Goal: Task Accomplishment & Management: Complete application form

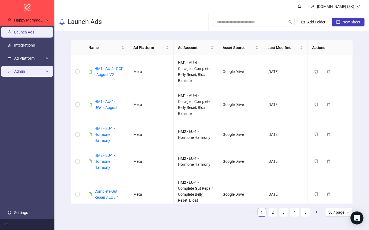
click at [34, 70] on span "Admin" at bounding box center [29, 71] width 30 height 11
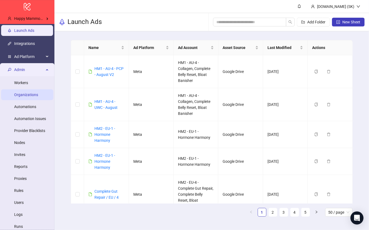
click at [37, 96] on link "Organizations" at bounding box center [26, 94] width 24 height 4
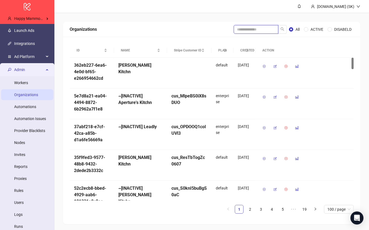
click at [248, 28] on input "search" at bounding box center [256, 29] width 45 height 9
type input "*******"
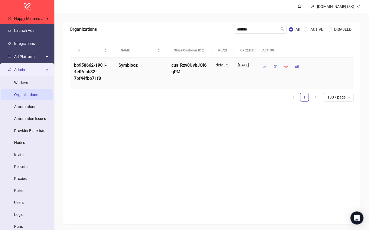
click at [264, 66] on icon "button" at bounding box center [264, 66] width 4 height 4
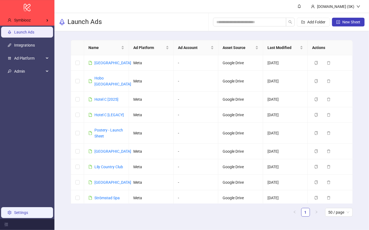
click at [28, 214] on link "Settings" at bounding box center [21, 212] width 14 height 4
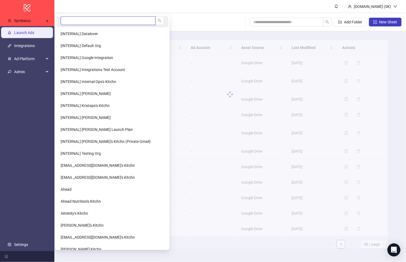
click at [78, 22] on input "search" at bounding box center [108, 20] width 95 height 9
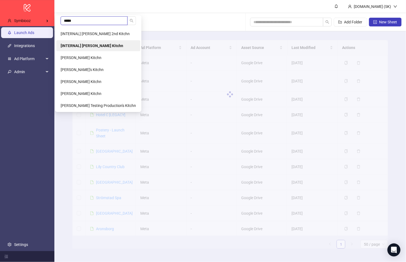
type input "*****"
click at [78, 43] on b "[INTERNAL] [PERSON_NAME] Kitchn" at bounding box center [92, 45] width 63 height 4
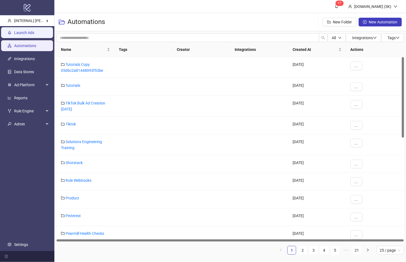
click at [28, 31] on link "Launch Ads" at bounding box center [24, 32] width 20 height 4
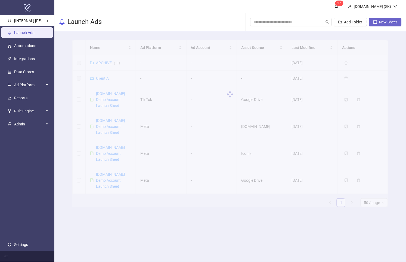
click at [390, 23] on span "New Sheet" at bounding box center [388, 22] width 18 height 4
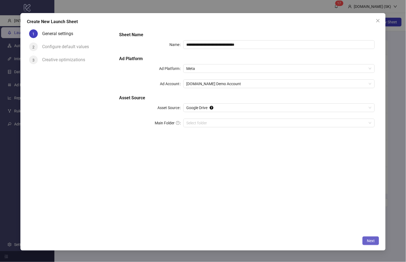
click at [372, 243] on button "Next" at bounding box center [370, 240] width 17 height 9
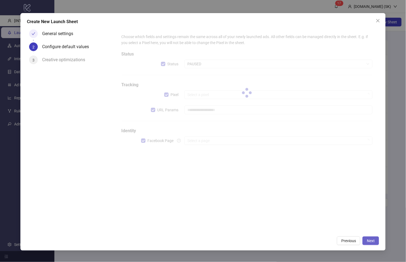
click at [373, 243] on span "Next" at bounding box center [371, 240] width 8 height 4
type input "**********"
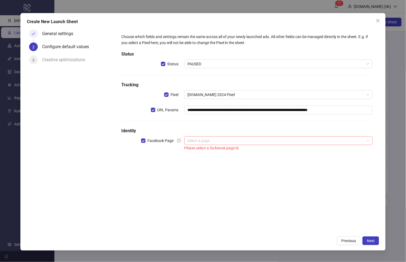
click at [264, 141] on input "search" at bounding box center [276, 140] width 177 height 8
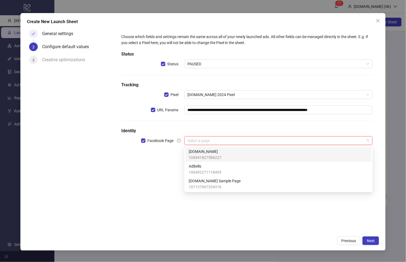
click at [252, 154] on div "[DOMAIN_NAME] 104941827586227" at bounding box center [279, 154] width 180 height 12
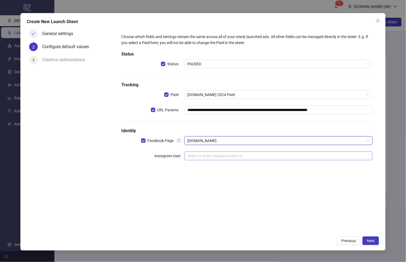
click at [287, 158] on input "search" at bounding box center [276, 156] width 177 height 8
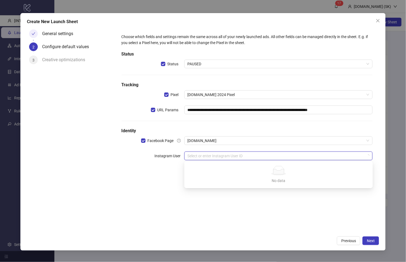
click at [282, 167] on icon at bounding box center [278, 168] width 11 height 5
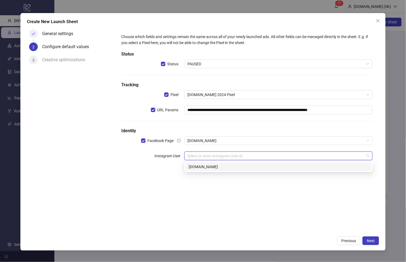
click at [287, 169] on div "[DOMAIN_NAME]" at bounding box center [279, 167] width 180 height 6
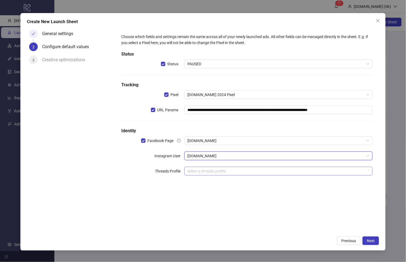
click at [280, 170] on input "search" at bounding box center [276, 171] width 177 height 8
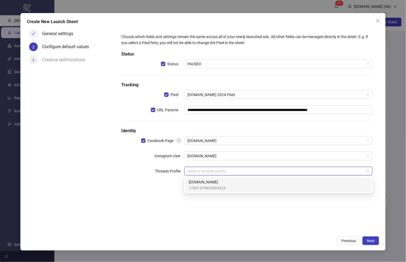
click at [282, 180] on div "[DOMAIN_NAME] 17841475432665624" at bounding box center [279, 185] width 180 height 12
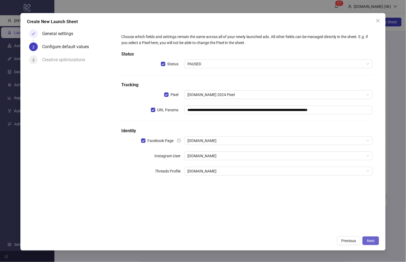
drag, startPoint x: 320, startPoint y: 221, endPoint x: 374, endPoint y: 242, distance: 57.8
click at [322, 222] on div "**********" at bounding box center [247, 130] width 264 height 206
click at [376, 243] on button "Next" at bounding box center [370, 240] width 17 height 9
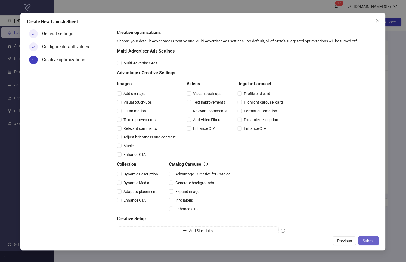
click at [375, 241] on button "Submit" at bounding box center [368, 240] width 21 height 9
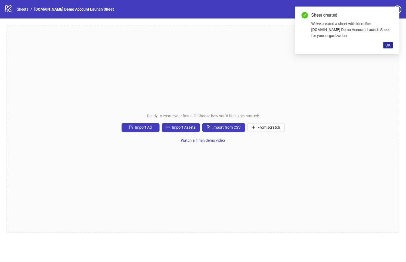
click at [386, 45] on span "OK" at bounding box center [387, 45] width 5 height 4
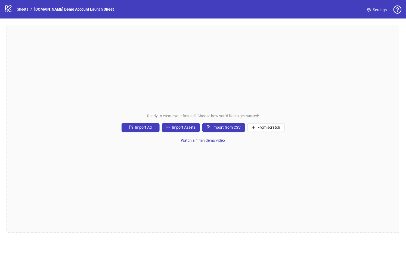
click at [164, 173] on div "Ready to create your first ad? Choose how you'd like to get started: Import Ad …" at bounding box center [203, 128] width 393 height 207
click at [214, 142] on span "Watch a 4 min demo video" at bounding box center [203, 140] width 44 height 4
